Goal: Information Seeking & Learning: Learn about a topic

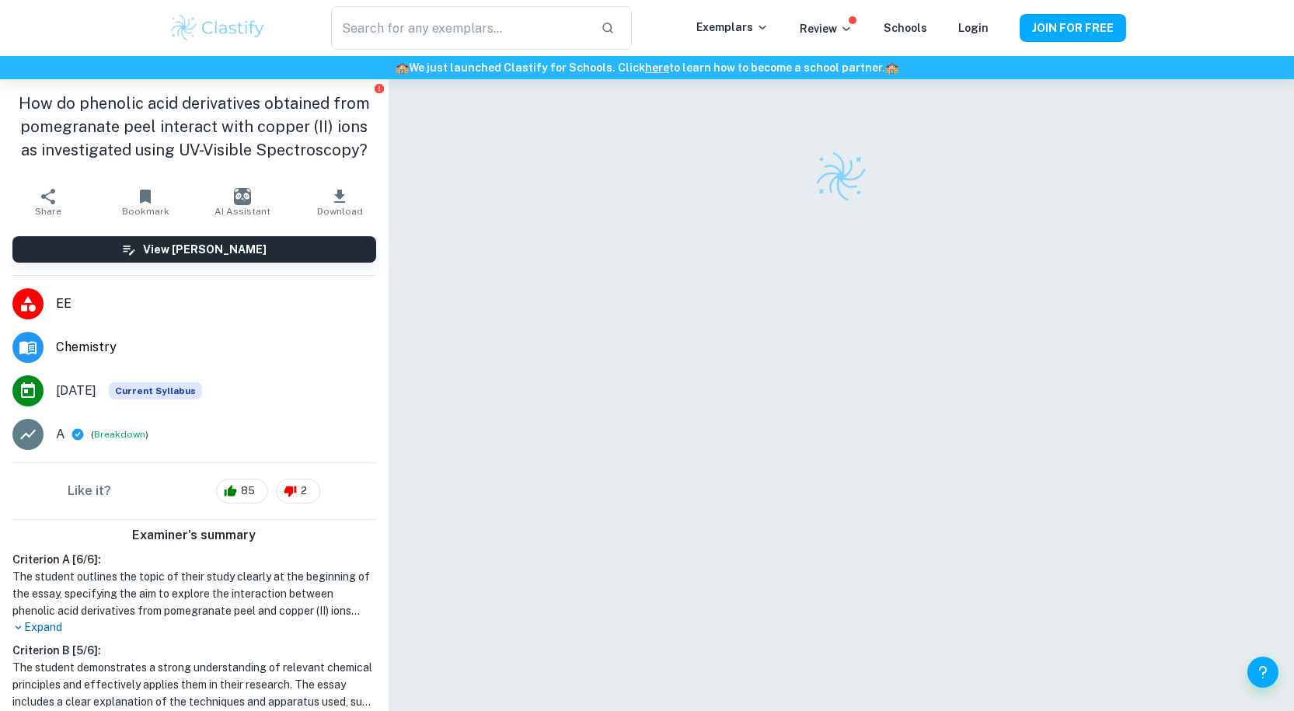
checkbox input "true"
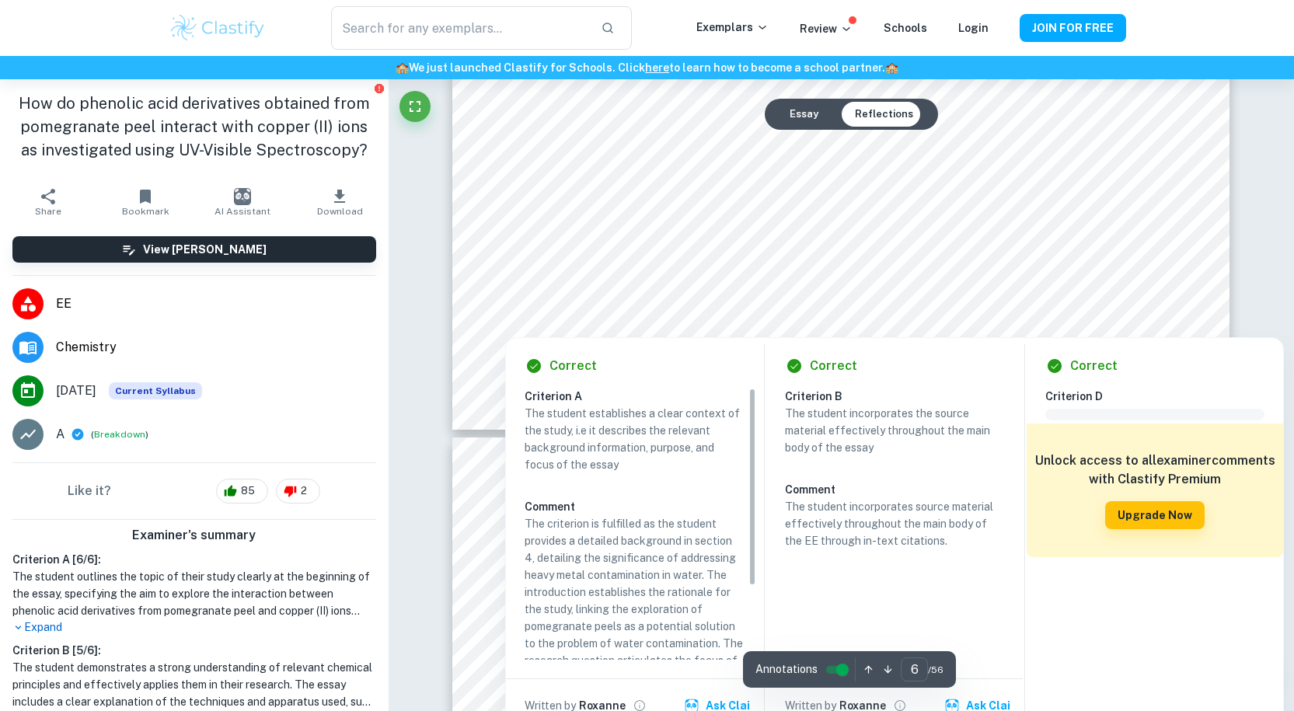
scroll to position [6592, 0]
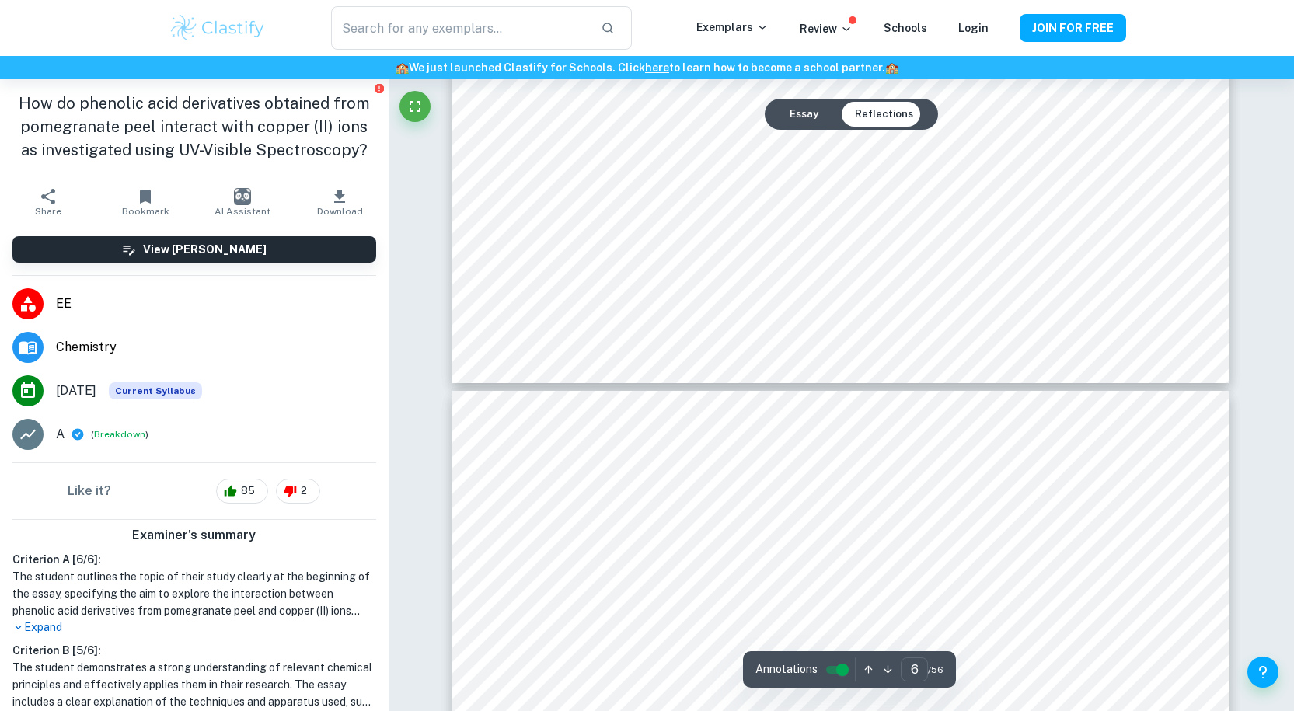
type input "7"
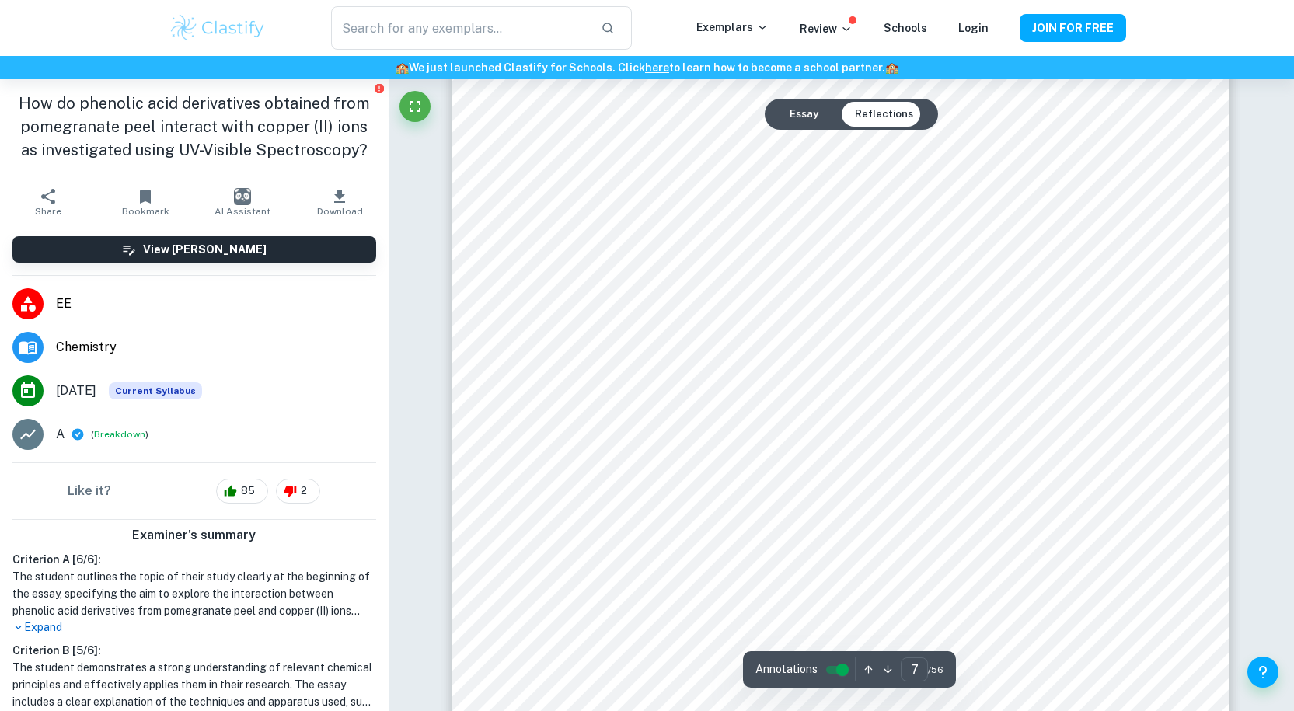
scroll to position [7110, 0]
